Goal: Transaction & Acquisition: Purchase product/service

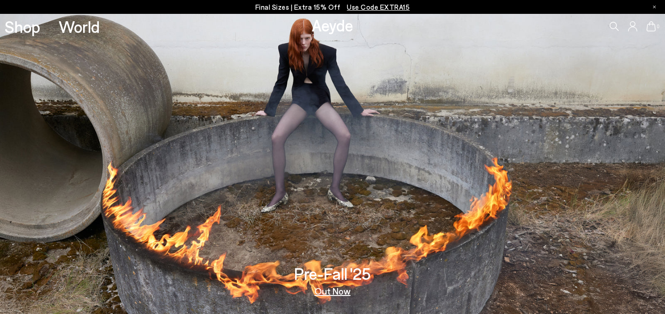
click at [616, 24] on icon at bounding box center [614, 26] width 9 height 9
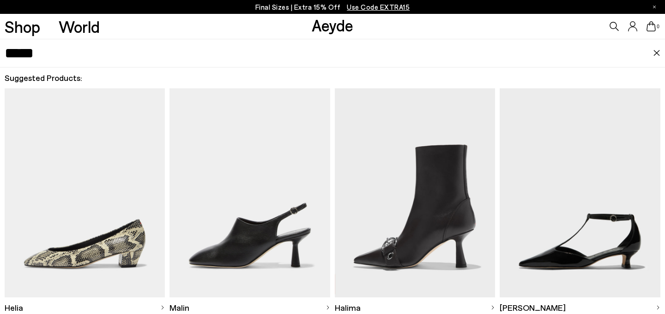
type input "*****"
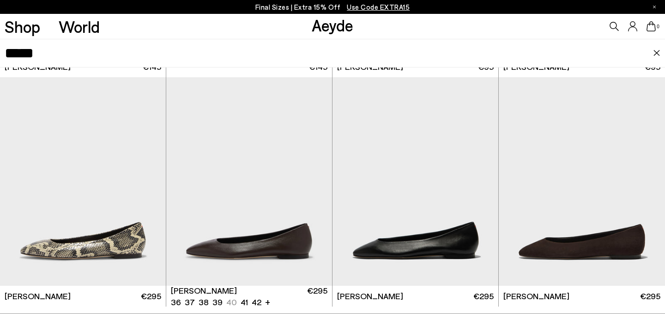
scroll to position [245, 0]
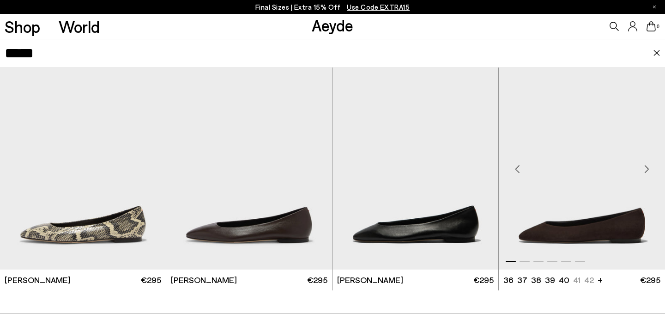
click at [573, 221] on img "1 / 6" at bounding box center [582, 165] width 166 height 208
